Goal: Information Seeking & Learning: Learn about a topic

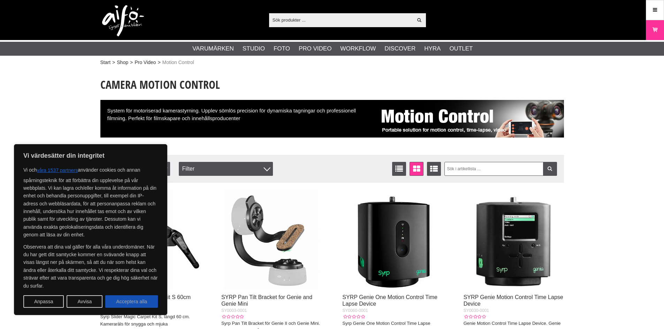
click at [123, 307] on button "Acceptera alla" at bounding box center [131, 302] width 53 height 13
checkbox input "true"
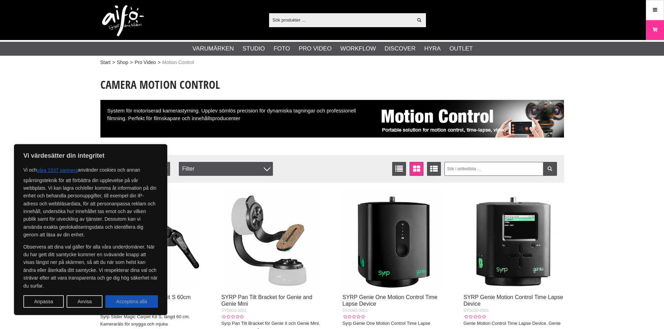
checkbox input "true"
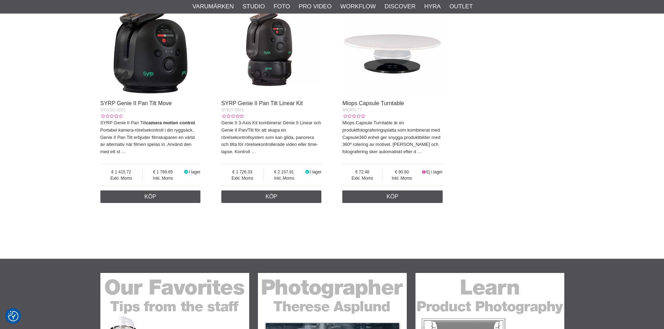
scroll to position [418, 0]
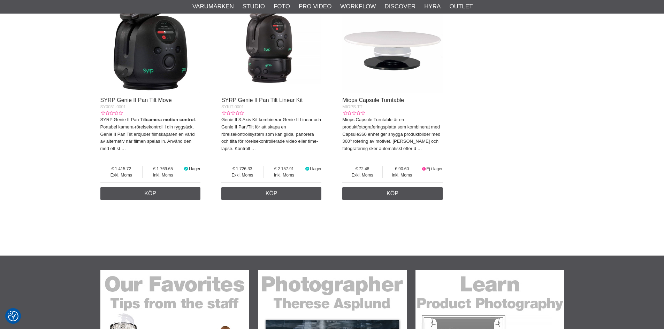
click at [388, 64] on img at bounding box center [392, 43] width 100 height 100
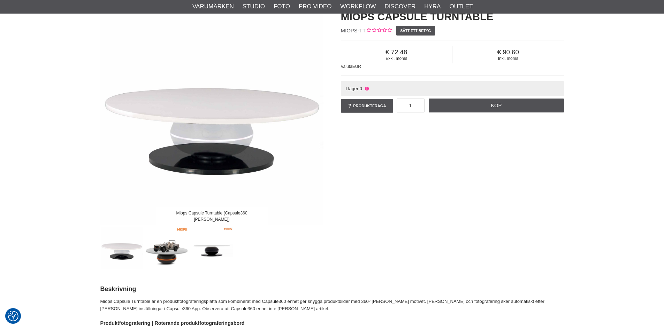
scroll to position [70, 0]
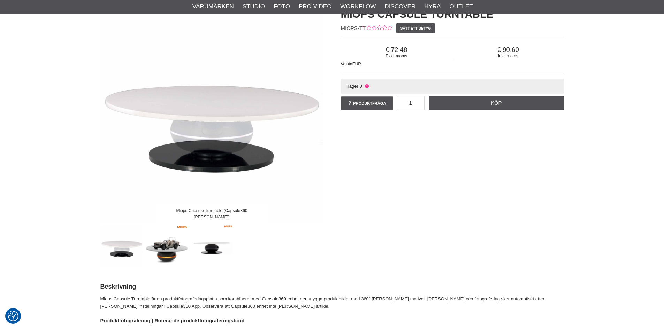
click at [170, 256] on img at bounding box center [167, 246] width 42 height 42
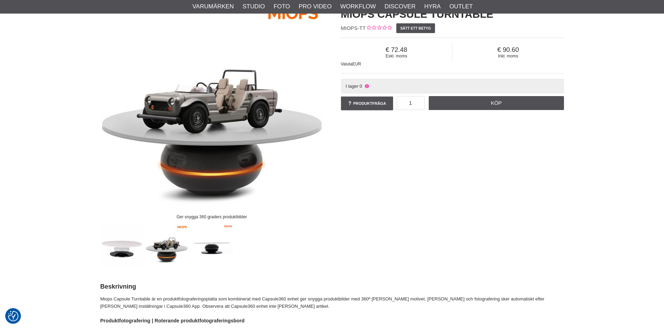
click at [212, 254] on img at bounding box center [212, 246] width 42 height 42
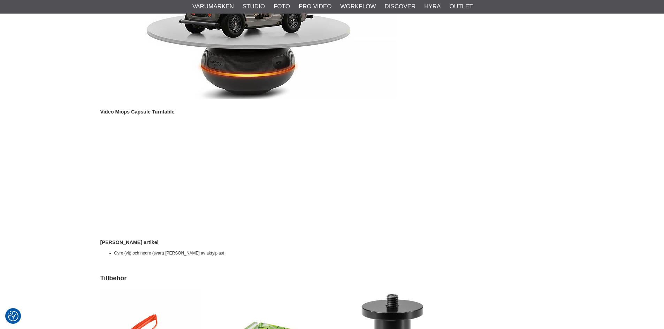
scroll to position [488, 0]
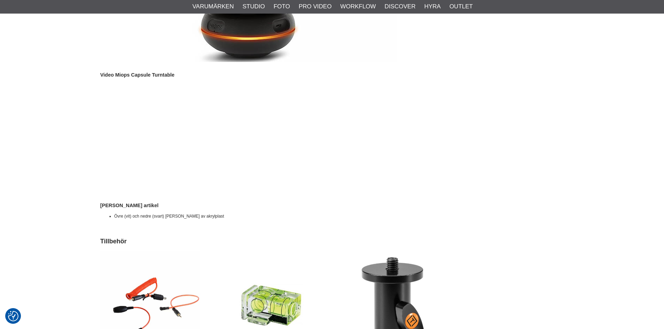
click at [395, 134] on p at bounding box center [332, 139] width 464 height 112
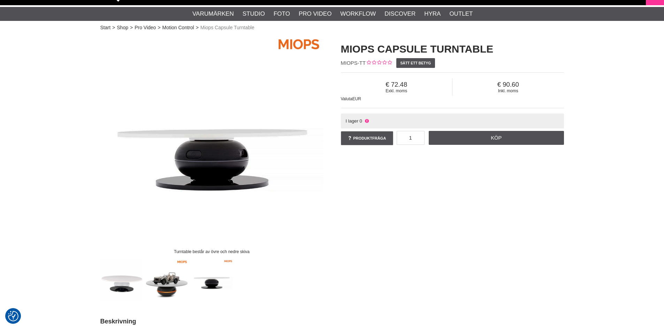
scroll to position [0, 0]
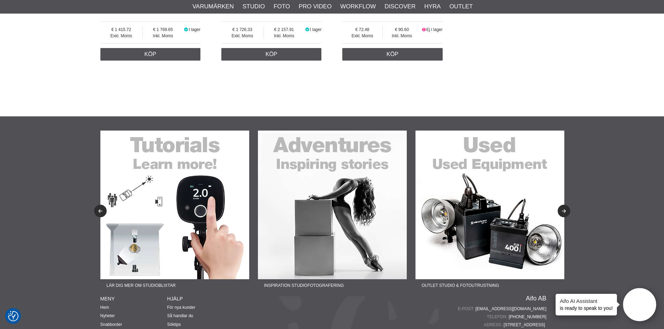
scroll to position [593, 0]
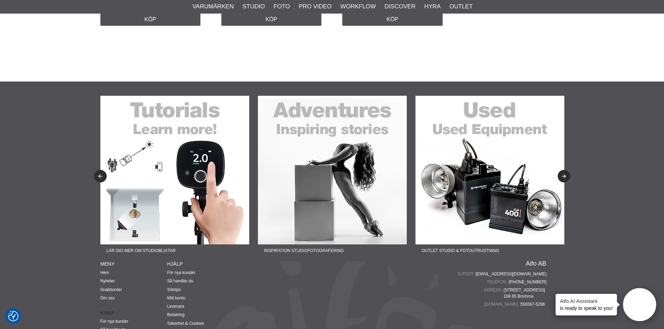
click at [176, 194] on img at bounding box center [174, 170] width 149 height 149
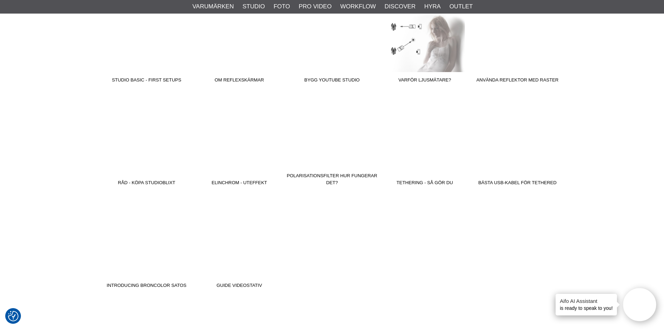
scroll to position [1150, 0]
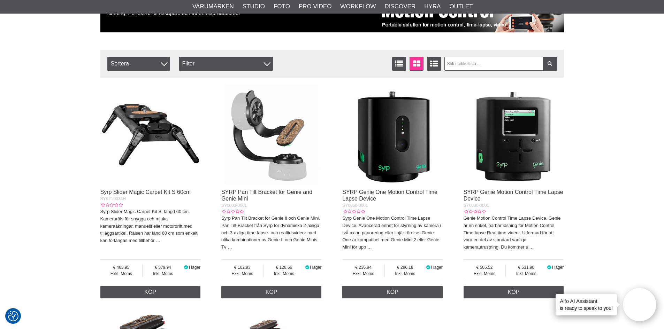
scroll to position [105, 0]
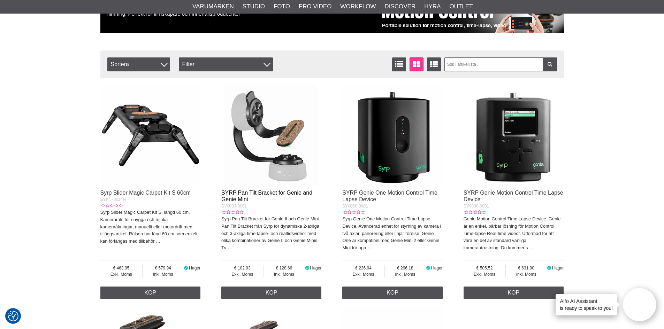
click at [258, 194] on link "SYRP Pan Tilt Bracket for Genie and Genie Mini" at bounding box center [266, 196] width 91 height 13
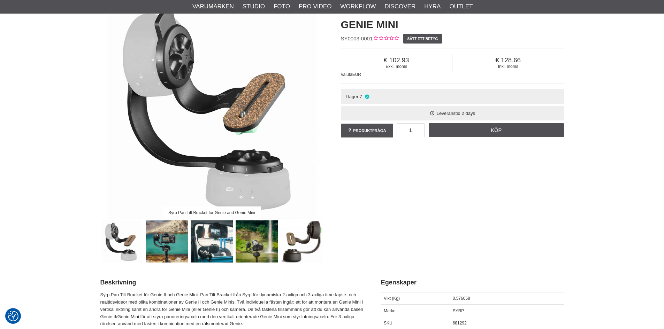
scroll to position [139, 0]
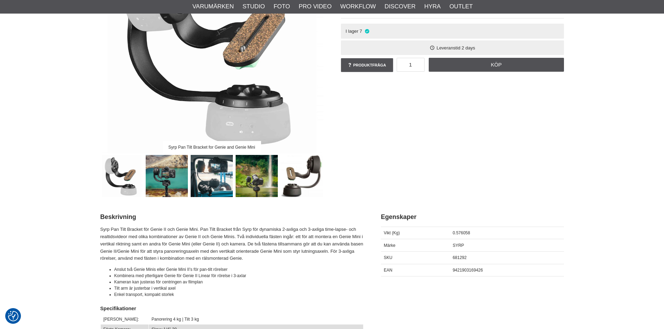
click at [172, 166] on img at bounding box center [167, 176] width 42 height 42
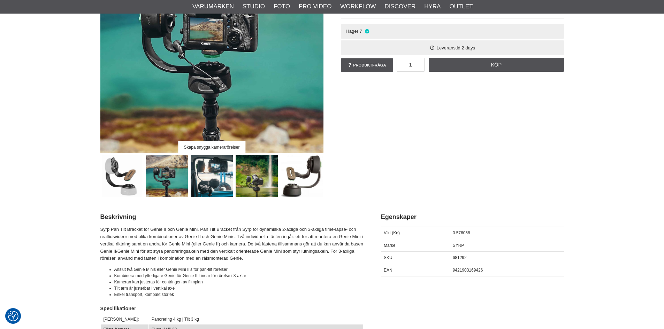
click at [227, 182] on img at bounding box center [212, 176] width 42 height 42
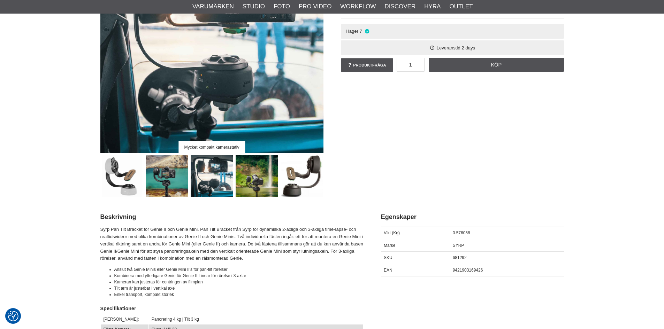
click at [279, 182] on div at bounding box center [211, 176] width 225 height 42
click at [269, 177] on img at bounding box center [257, 176] width 42 height 42
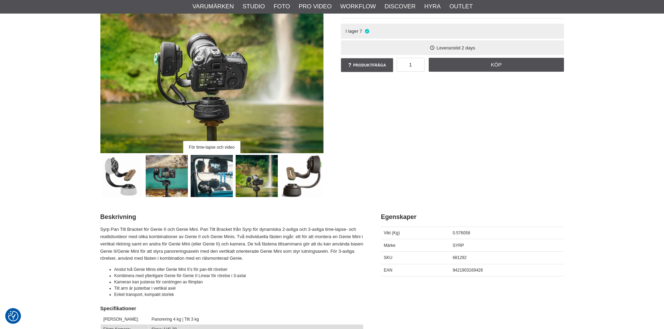
click at [314, 177] on img at bounding box center [302, 176] width 42 height 42
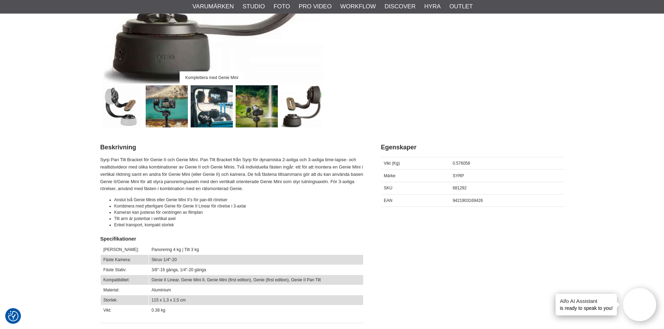
scroll to position [0, 0]
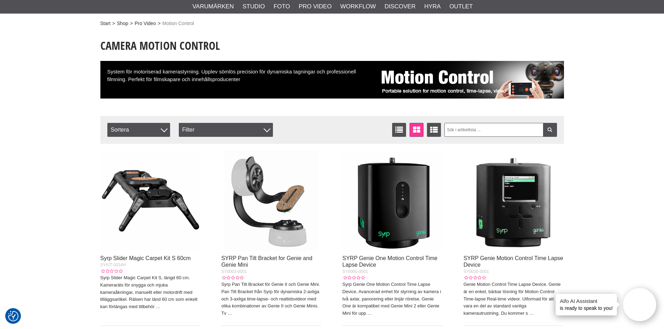
scroll to position [35, 0]
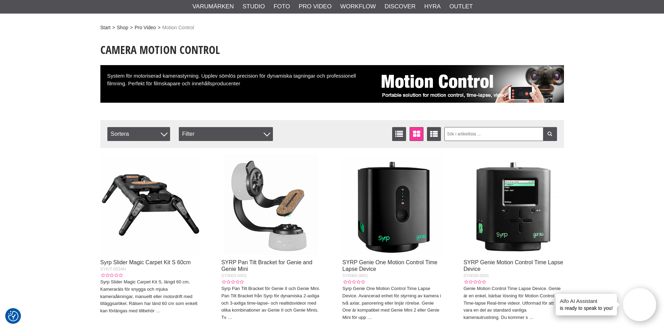
click at [457, 91] on img at bounding box center [470, 84] width 188 height 38
